Goal: Task Accomplishment & Management: Manage account settings

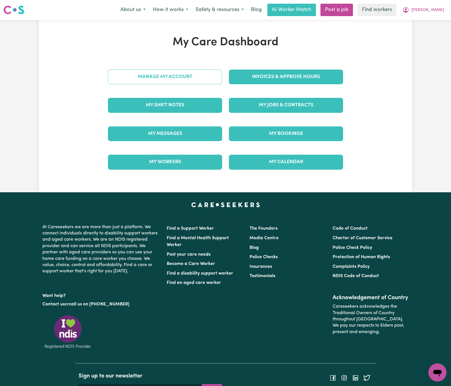
click at [214, 75] on link "Manage My Account" at bounding box center [165, 76] width 114 height 15
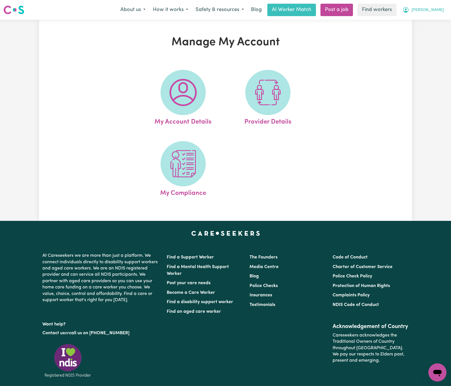
click at [429, 7] on span "[PERSON_NAME]" at bounding box center [427, 10] width 32 height 6
click at [432, 24] on link "My Dashboard" at bounding box center [425, 22] width 45 height 11
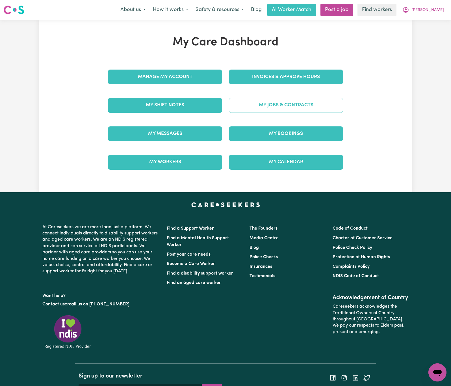
click at [328, 104] on link "My Jobs & Contracts" at bounding box center [286, 105] width 114 height 15
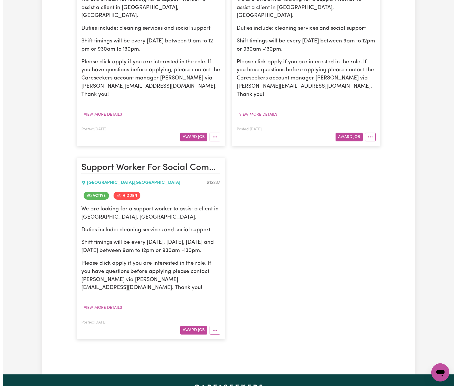
scroll to position [212, 0]
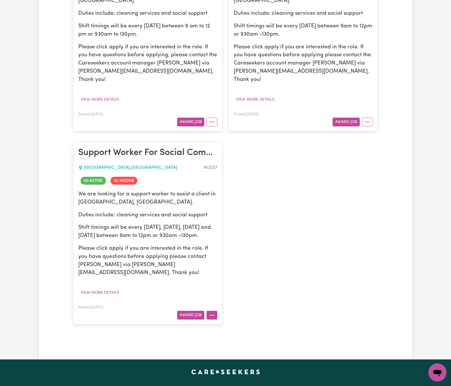
click at [207, 310] on button "More options" at bounding box center [211, 314] width 11 height 9
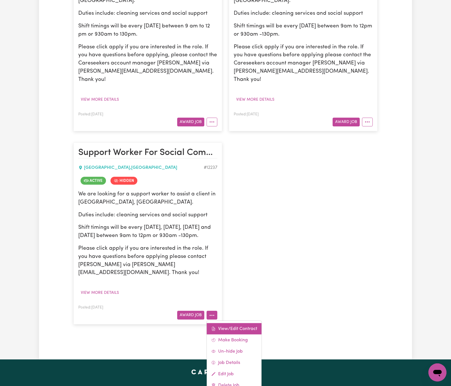
click at [222, 323] on link "View/Edit Contract" at bounding box center [234, 328] width 55 height 11
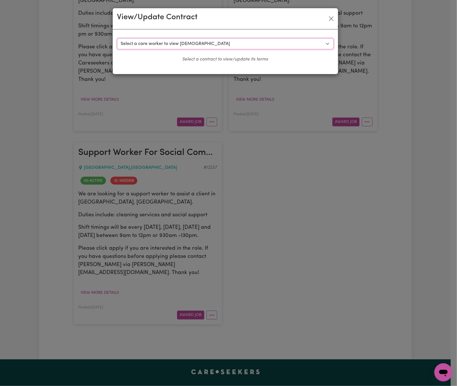
click at [244, 43] on select "Select a care worker to view [DEMOGRAPHIC_DATA] #9054 - [PERSON_NAME] (contract…" at bounding box center [225, 43] width 216 height 11
select select "8666"
click at [117, 38] on select "Select a care worker to view [DEMOGRAPHIC_DATA] #9054 - [PERSON_NAME] (contract…" at bounding box center [225, 43] width 216 height 11
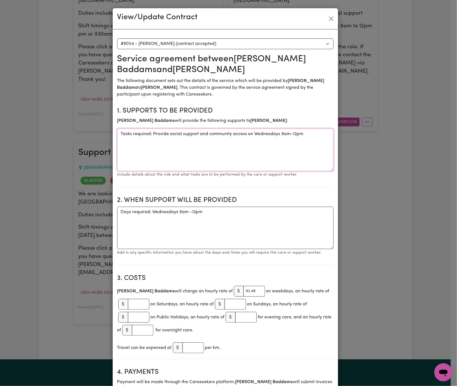
drag, startPoint x: 166, startPoint y: 136, endPoint x: 243, endPoint y: 136, distance: 77.7
click at [243, 136] on textarea "Tasks required: Provide social support and community access on Wednesdays 9am-1…" at bounding box center [225, 150] width 216 height 42
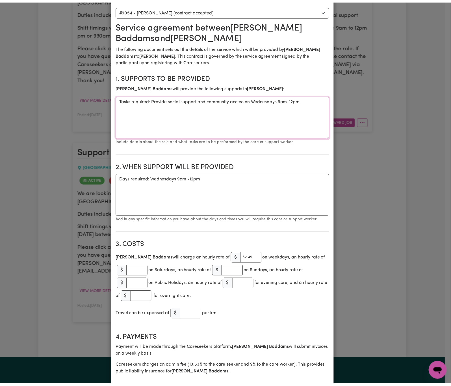
scroll to position [0, 0]
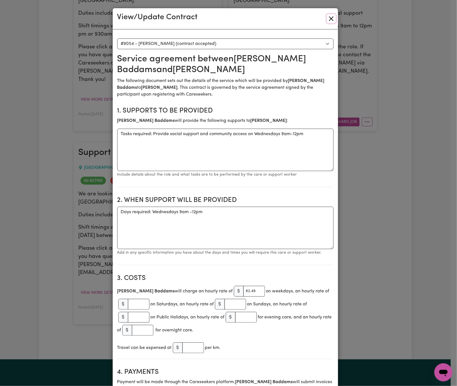
click at [330, 18] on button "Close" at bounding box center [331, 18] width 9 height 9
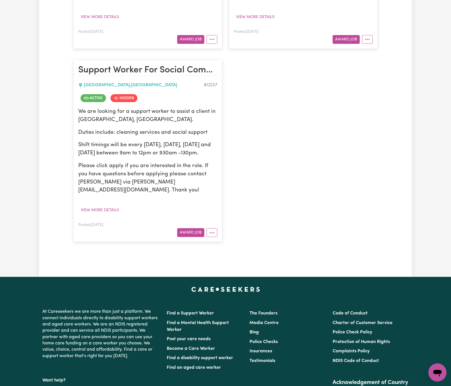
scroll to position [297, 0]
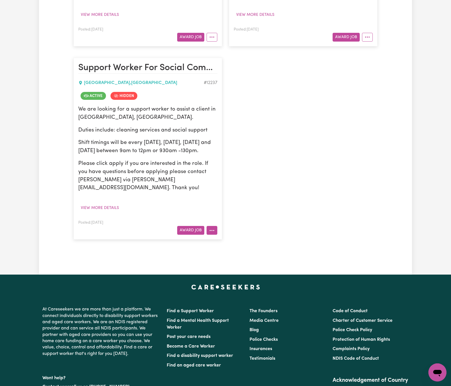
click at [211, 227] on icon "More options" at bounding box center [212, 230] width 6 height 6
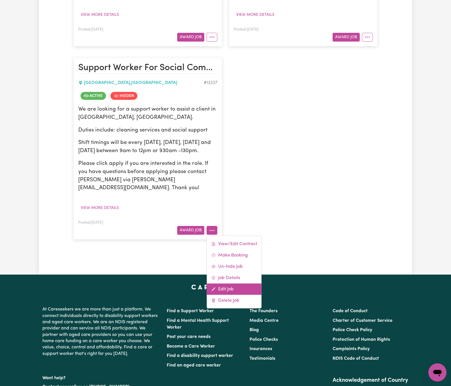
click at [229, 283] on link "Edit Job" at bounding box center [234, 288] width 55 height 11
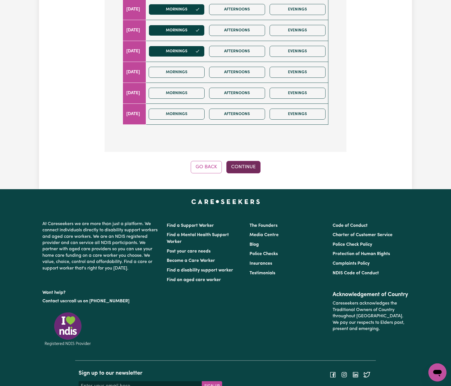
click at [247, 166] on button "Continue" at bounding box center [243, 167] width 34 height 12
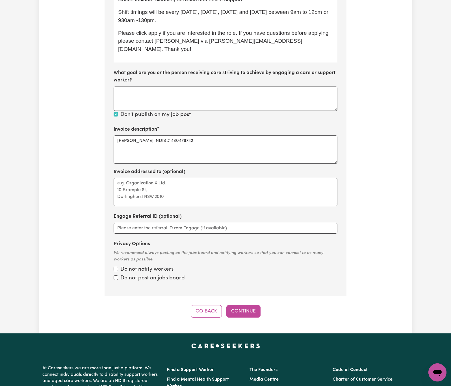
scroll to position [222, 0]
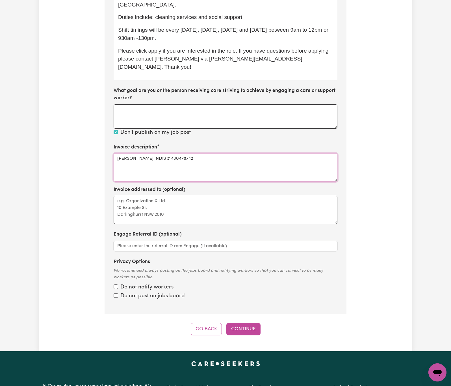
click at [211, 153] on textarea "[PERSON_NAME] NDIS # 430478742" at bounding box center [226, 167] width 224 height 28
paste textarea "social support and community access"
drag, startPoint x: 204, startPoint y: 141, endPoint x: 90, endPoint y: 140, distance: 113.6
click at [90, 140] on div "Update Job Post Support Worker For Social Companionship - [GEOGRAPHIC_DATA], [G…" at bounding box center [225, 74] width 373 height 522
type textarea "Social support and community access"
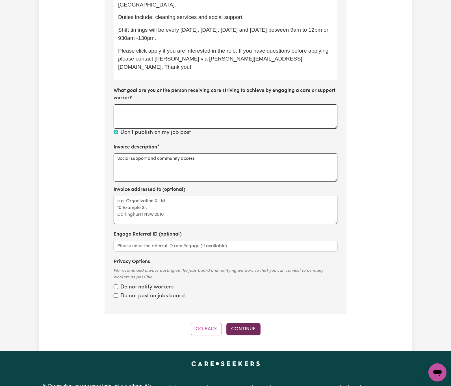
click at [243, 323] on button "Continue" at bounding box center [243, 329] width 34 height 12
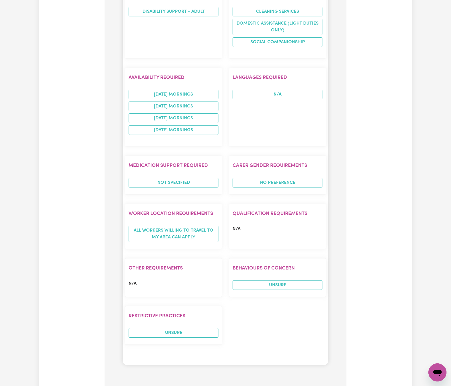
scroll to position [688, 0]
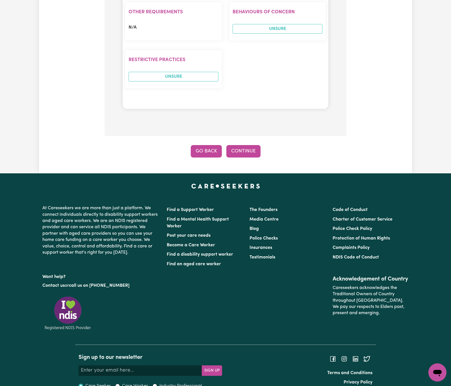
click at [212, 145] on button "Go Back" at bounding box center [206, 151] width 31 height 12
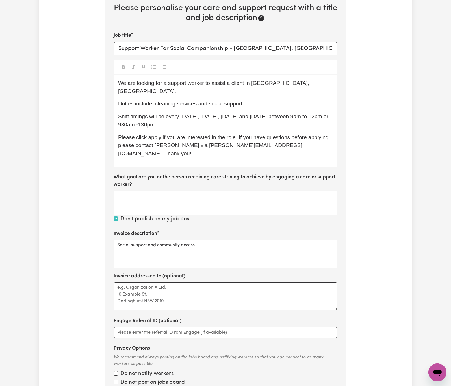
scroll to position [95, 0]
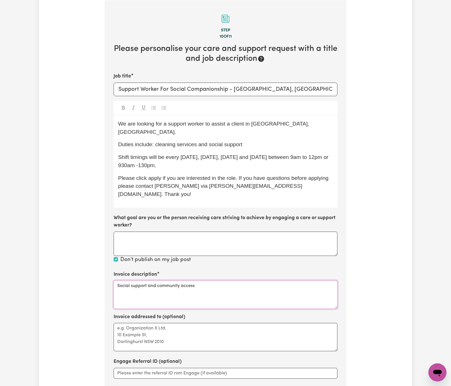
click at [199, 280] on textarea "Social support and community access" at bounding box center [226, 294] width 224 height 28
paste textarea "04_104_0125_6_1"
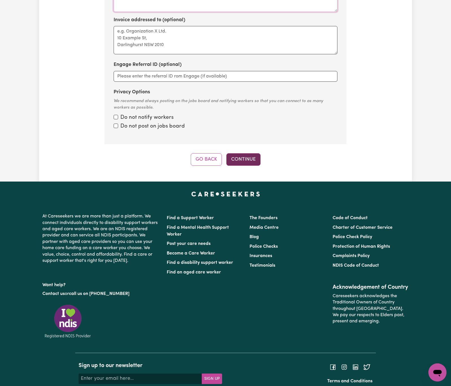
type textarea "Social support and community access 04_104_0125_6_1"
click at [241, 153] on button "Continue" at bounding box center [243, 159] width 34 height 12
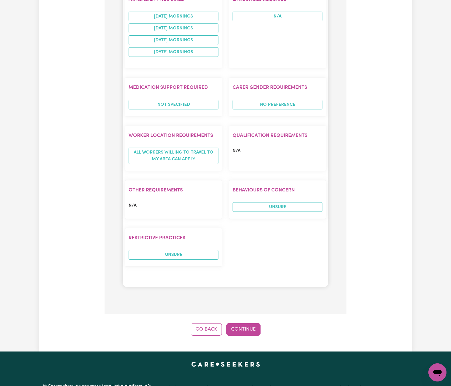
scroll to position [695, 0]
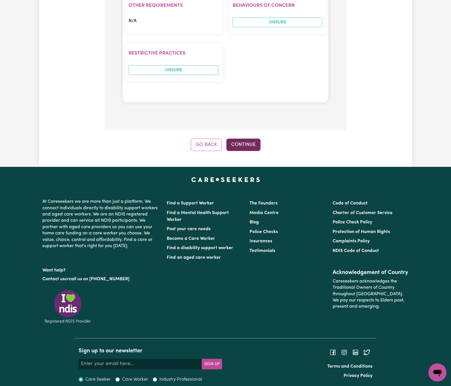
click at [253, 138] on button "Continue" at bounding box center [243, 144] width 34 height 12
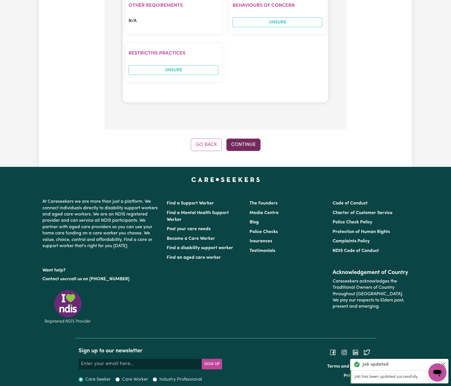
click at [249, 138] on button "Continue" at bounding box center [243, 144] width 34 height 12
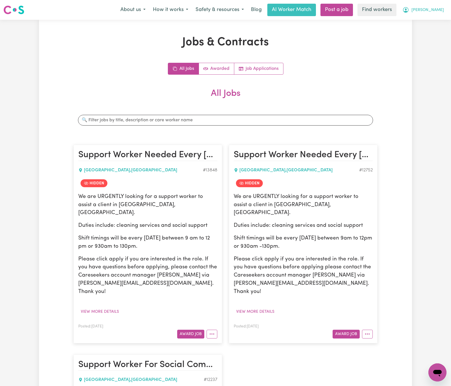
click at [438, 5] on button "[PERSON_NAME]" at bounding box center [423, 10] width 49 height 12
click at [438, 29] on link "Logout" at bounding box center [425, 32] width 45 height 11
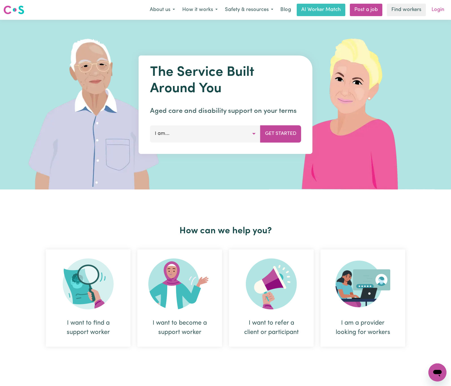
click at [436, 8] on link "Login" at bounding box center [437, 10] width 19 height 12
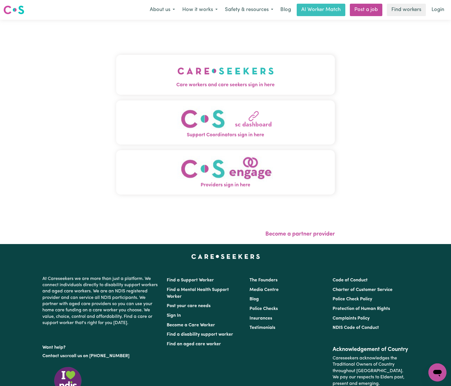
click at [218, 76] on img "Care workers and care seekers sign in here" at bounding box center [225, 70] width 96 height 21
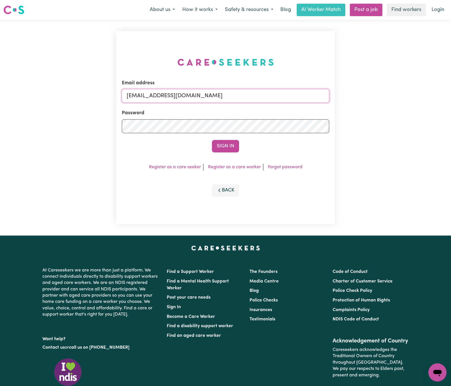
drag, startPoint x: 156, startPoint y: 95, endPoint x: 343, endPoint y: 94, distance: 187.3
click at [343, 94] on div "Email address [EMAIL_ADDRESS][DOMAIN_NAME] Password Sign In Register as a care …" at bounding box center [225, 128] width 451 height 216
paste input "[PERSON_NAME][EMAIL_ADDRESS][PERSON_NAME][DOMAIN_NAME]"
type input "superuser~[PERSON_NAME][EMAIL_ADDRESS][PERSON_NAME][DOMAIN_NAME]"
click at [212, 140] on button "Sign In" at bounding box center [225, 146] width 27 height 12
